Goal: Task Accomplishment & Management: Manage account settings

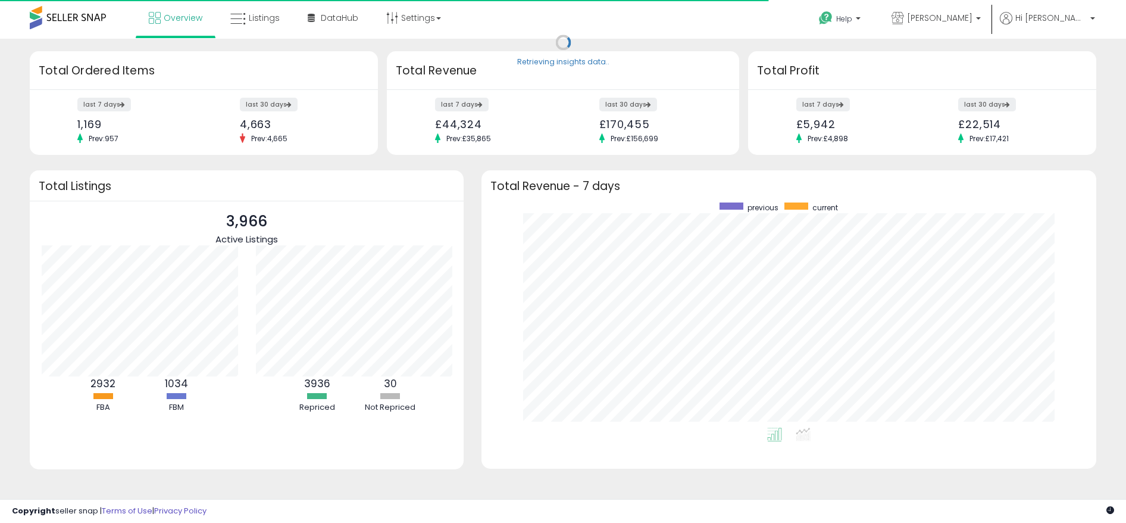
scroll to position [225, 591]
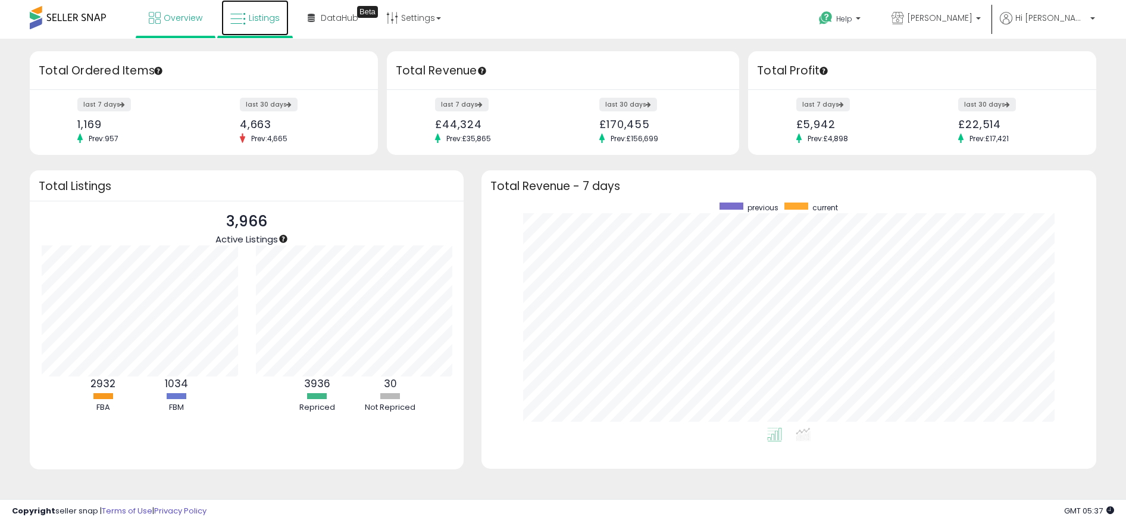
click at [265, 24] on link "Listings" at bounding box center [254, 18] width 67 height 36
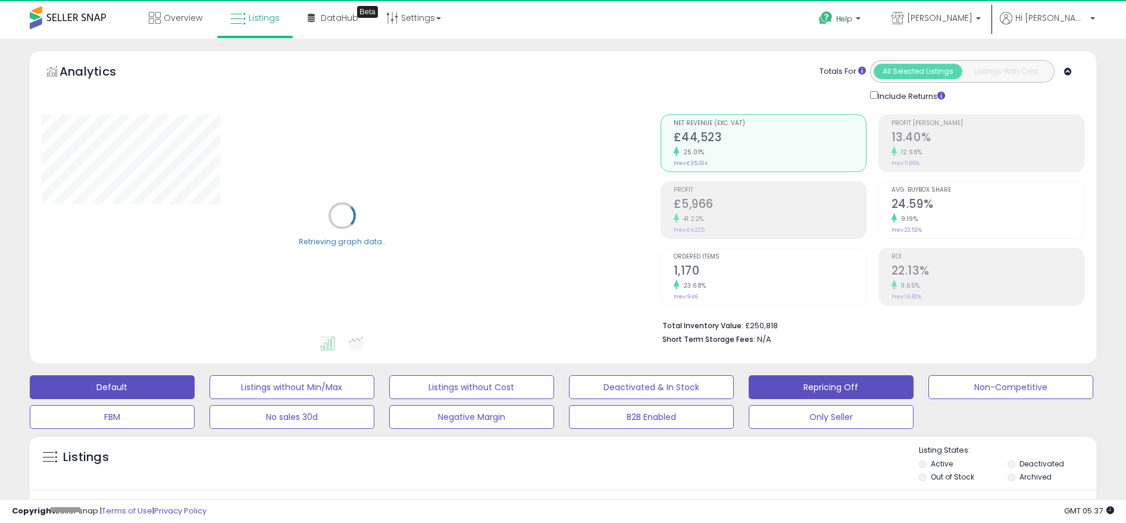
click at [849, 381] on button "Repricing Off" at bounding box center [831, 387] width 165 height 24
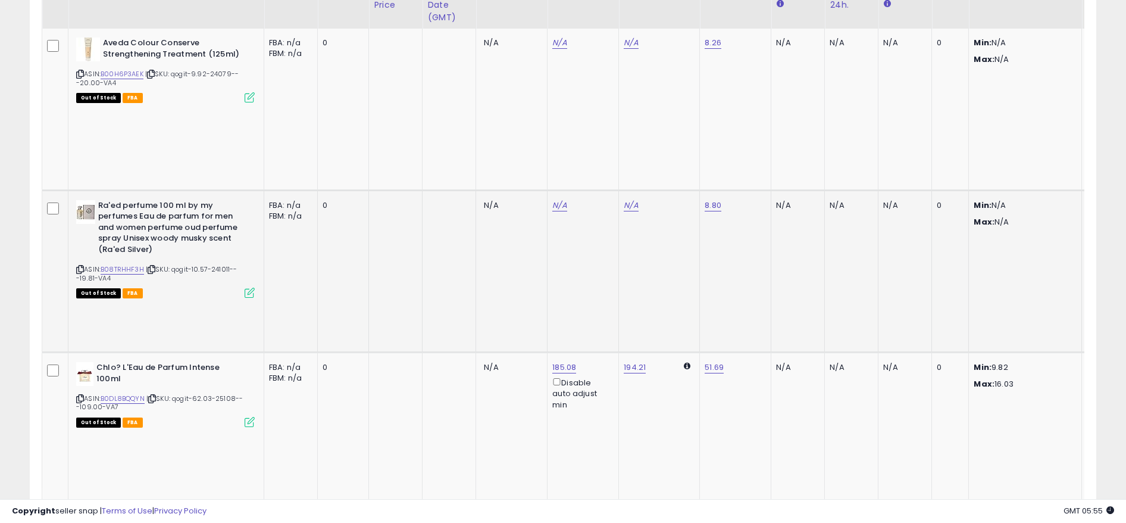
scroll to position [627, 0]
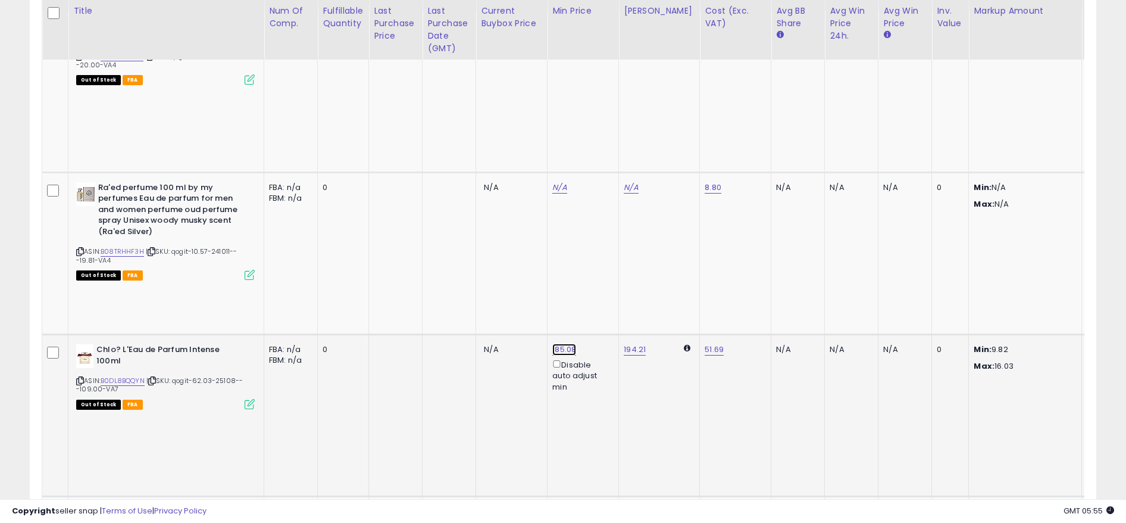
click at [570, 343] on link "185.08" at bounding box center [564, 349] width 24 height 12
drag, startPoint x: 533, startPoint y: 180, endPoint x: 430, endPoint y: 186, distance: 103.7
drag, startPoint x: 532, startPoint y: 179, endPoint x: 426, endPoint y: 162, distance: 107.7
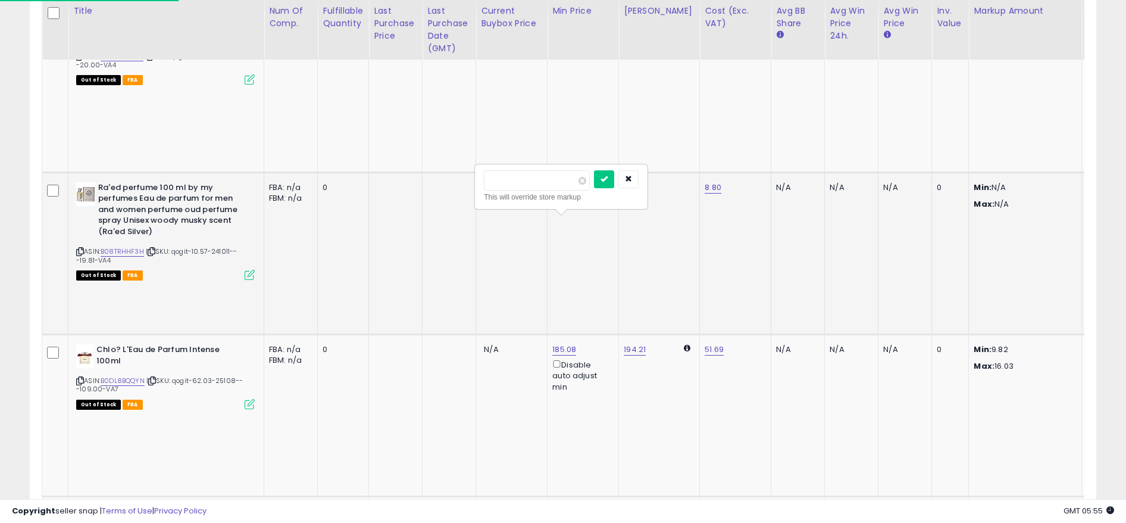
type input "***"
click button "submit" at bounding box center [604, 179] width 20 height 18
click at [639, 343] on link "117.69" at bounding box center [634, 349] width 21 height 12
drag, startPoint x: 611, startPoint y: 182, endPoint x: 411, endPoint y: 147, distance: 203.6
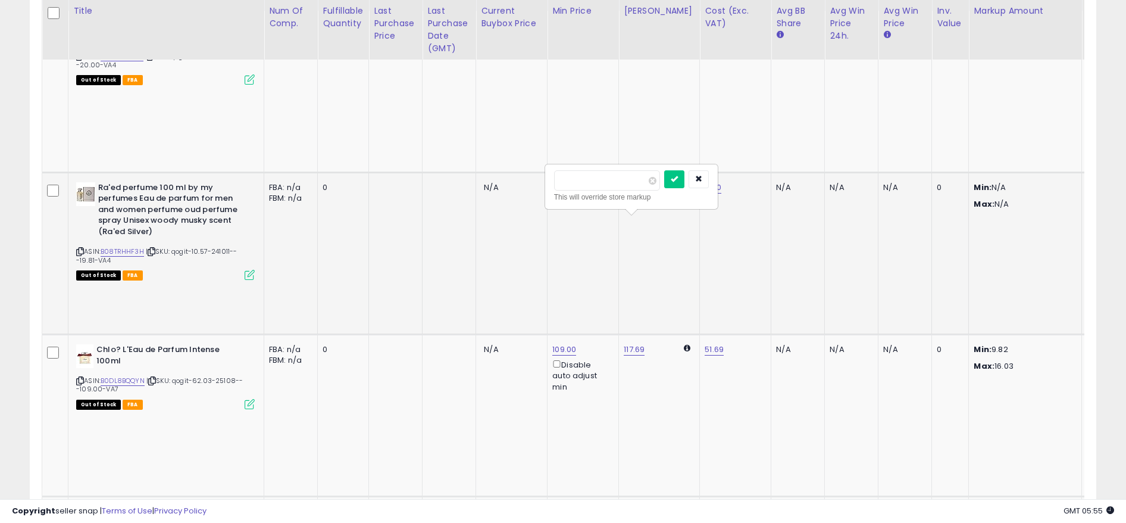
type input "***"
click button "submit" at bounding box center [674, 179] width 20 height 18
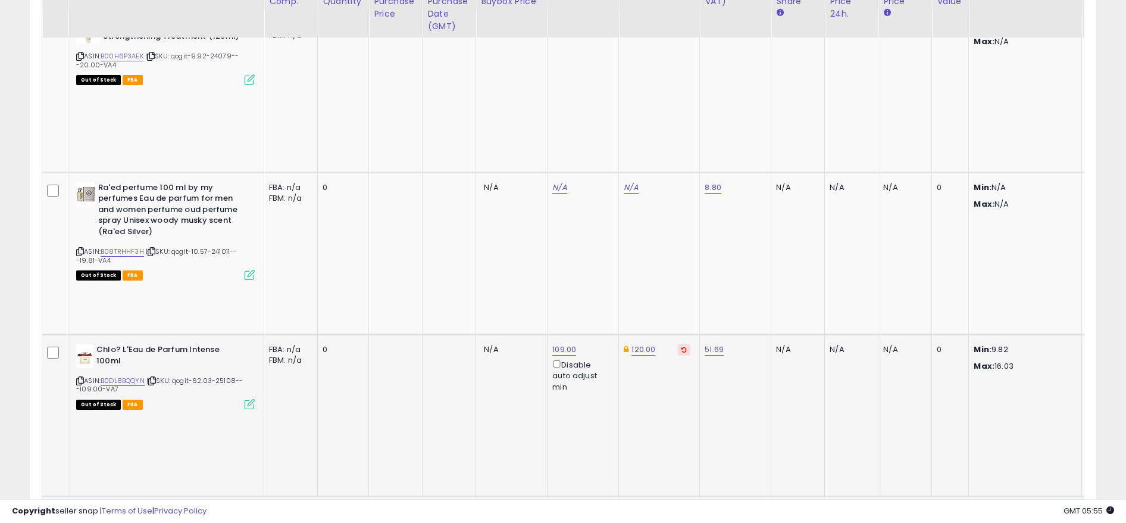
scroll to position [371, 0]
